Goal: Entertainment & Leisure: Consume media (video, audio)

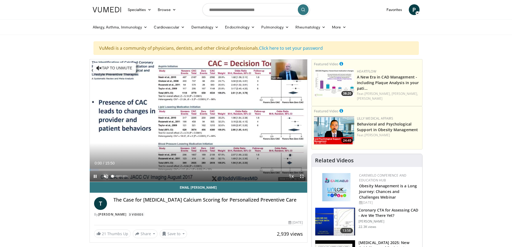
click at [105, 175] on span "Video Player" at bounding box center [106, 176] width 11 height 11
drag, startPoint x: 127, startPoint y: 176, endPoint x: 118, endPoint y: 177, distance: 9.4
click at [118, 177] on video-js "**********" at bounding box center [199, 120] width 218 height 123
click at [117, 176] on div "Volume Level" at bounding box center [115, 176] width 4 height 2
click at [93, 177] on span "Video Player" at bounding box center [95, 176] width 11 height 11
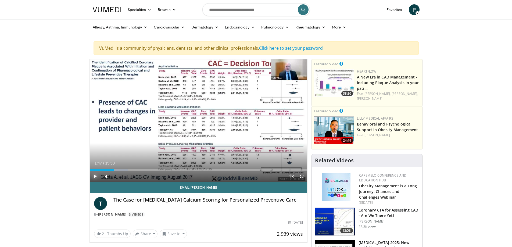
click at [95, 175] on span "Video Player" at bounding box center [95, 176] width 11 height 11
click at [302, 178] on span "Video Player" at bounding box center [302, 176] width 11 height 11
